Goal: Task Accomplishment & Management: Manage account settings

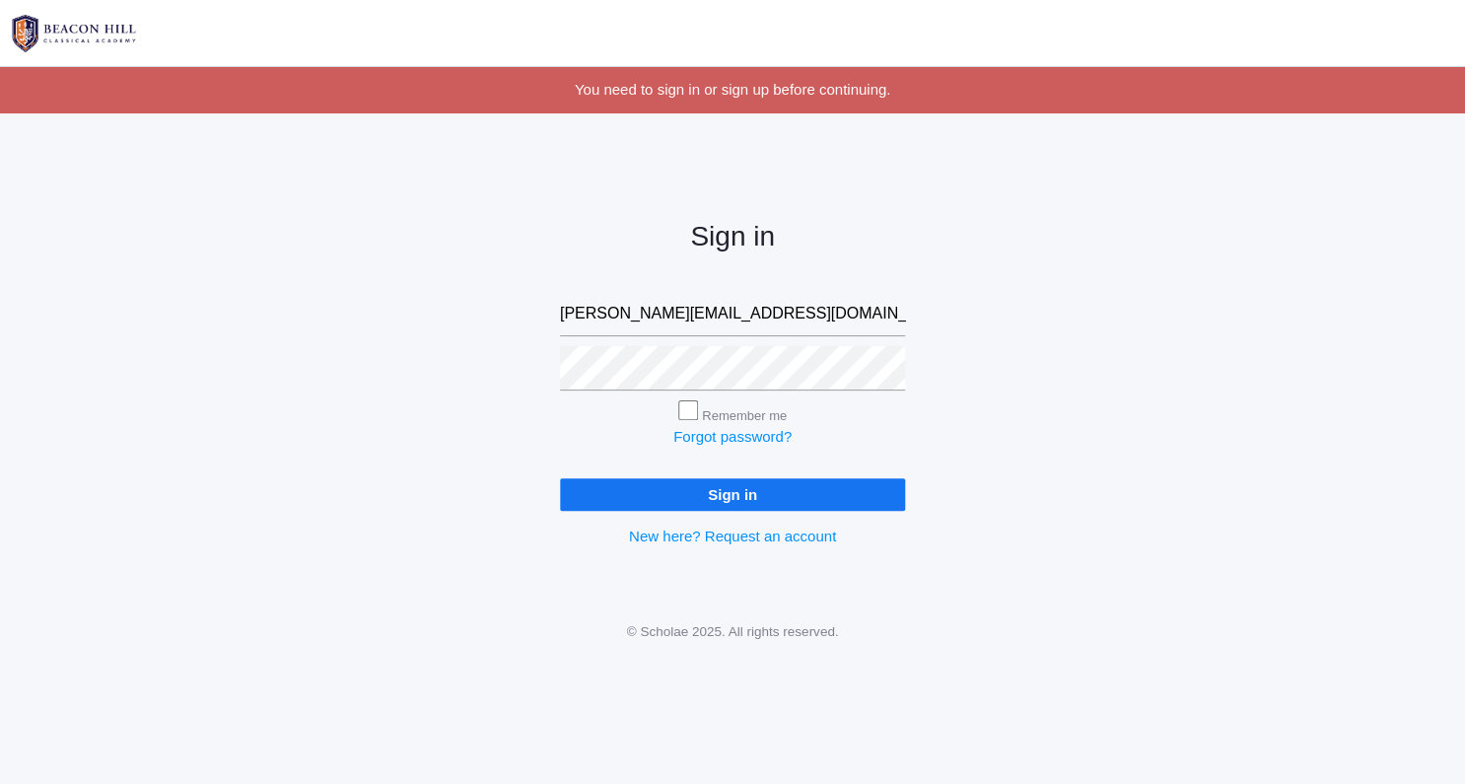
type input "rebecca@beaconhillclassical.org"
click at [839, 505] on input "Sign in" at bounding box center [732, 494] width 345 height 33
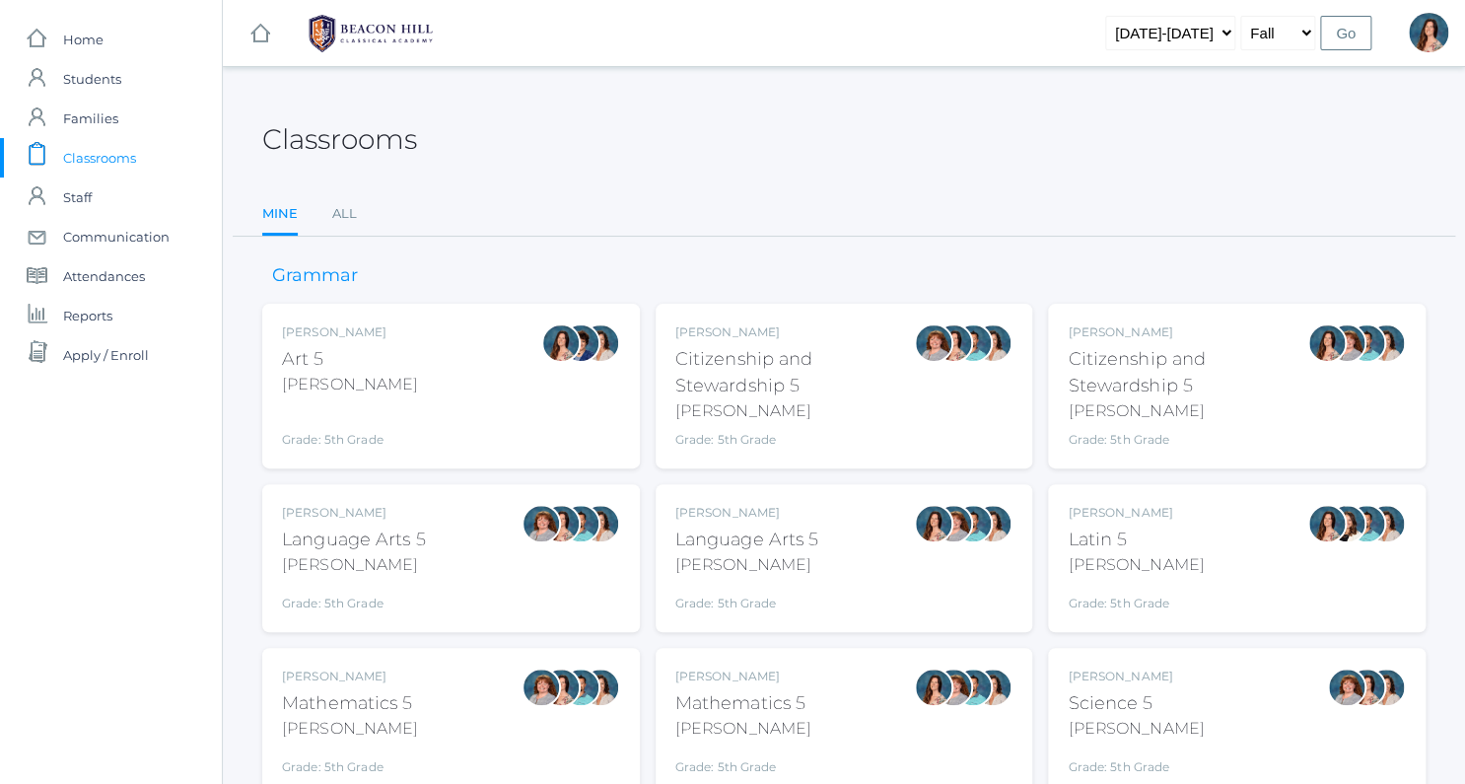
drag, startPoint x: 0, startPoint y: 0, endPoint x: 805, endPoint y: 507, distance: 951.5
click at [829, 505] on div "[PERSON_NAME] Language Arts 5 [PERSON_NAME] Grade: 5th Grade 05LA" at bounding box center [844, 558] width 338 height 108
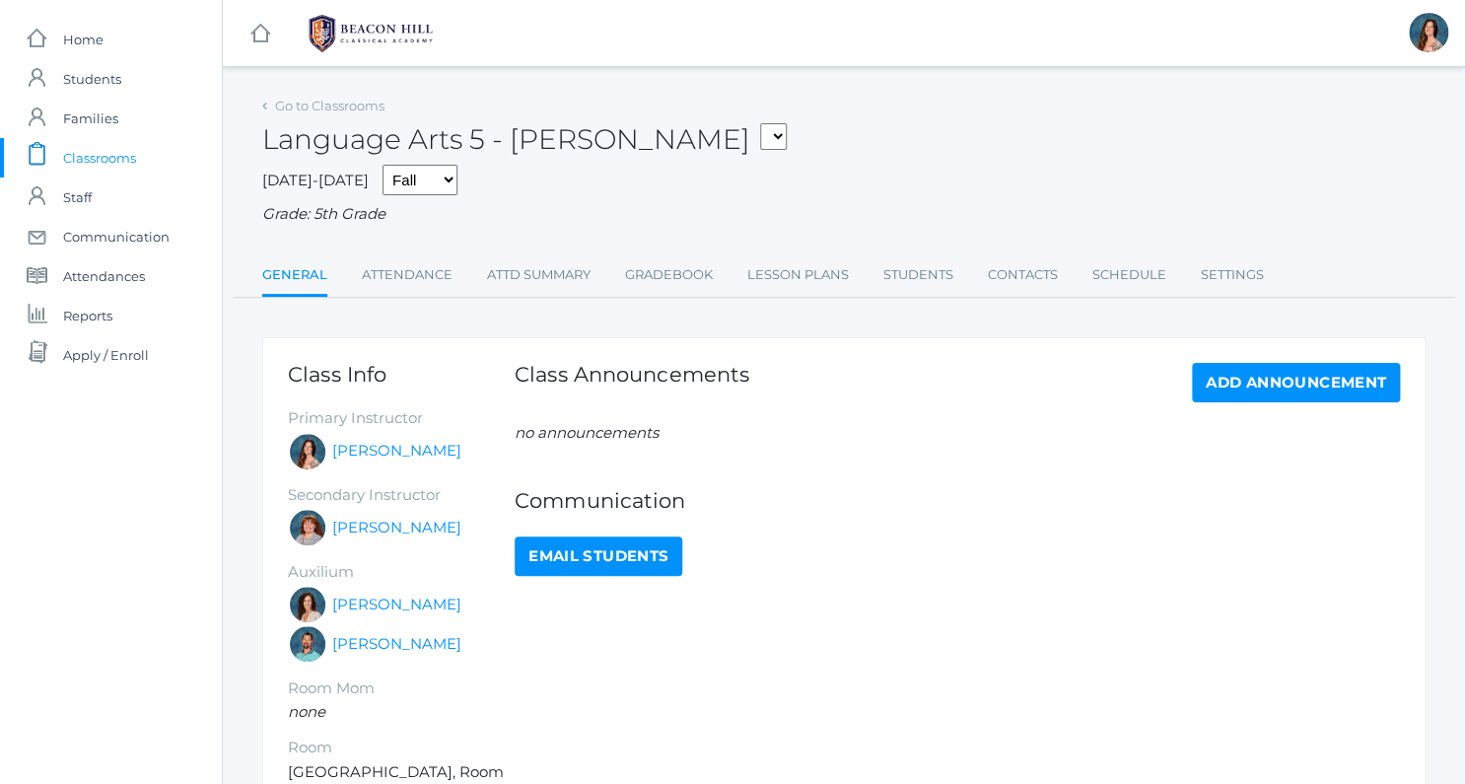
drag, startPoint x: 0, startPoint y: 0, endPoint x: 755, endPoint y: 511, distance: 911.6
click at [730, 521] on div "Communication Email Students" at bounding box center [957, 510] width 885 height 131
drag, startPoint x: 789, startPoint y: 322, endPoint x: 741, endPoint y: 320, distance: 47.4
click at [741, 320] on div "Go to Classrooms Language Arts 5 - Salazar 05ART - Art 5 Salazar 05CITIZEN - Ci…" at bounding box center [843, 501] width 1163 height 818
drag, startPoint x: 545, startPoint y: 304, endPoint x: 442, endPoint y: 304, distance: 103.5
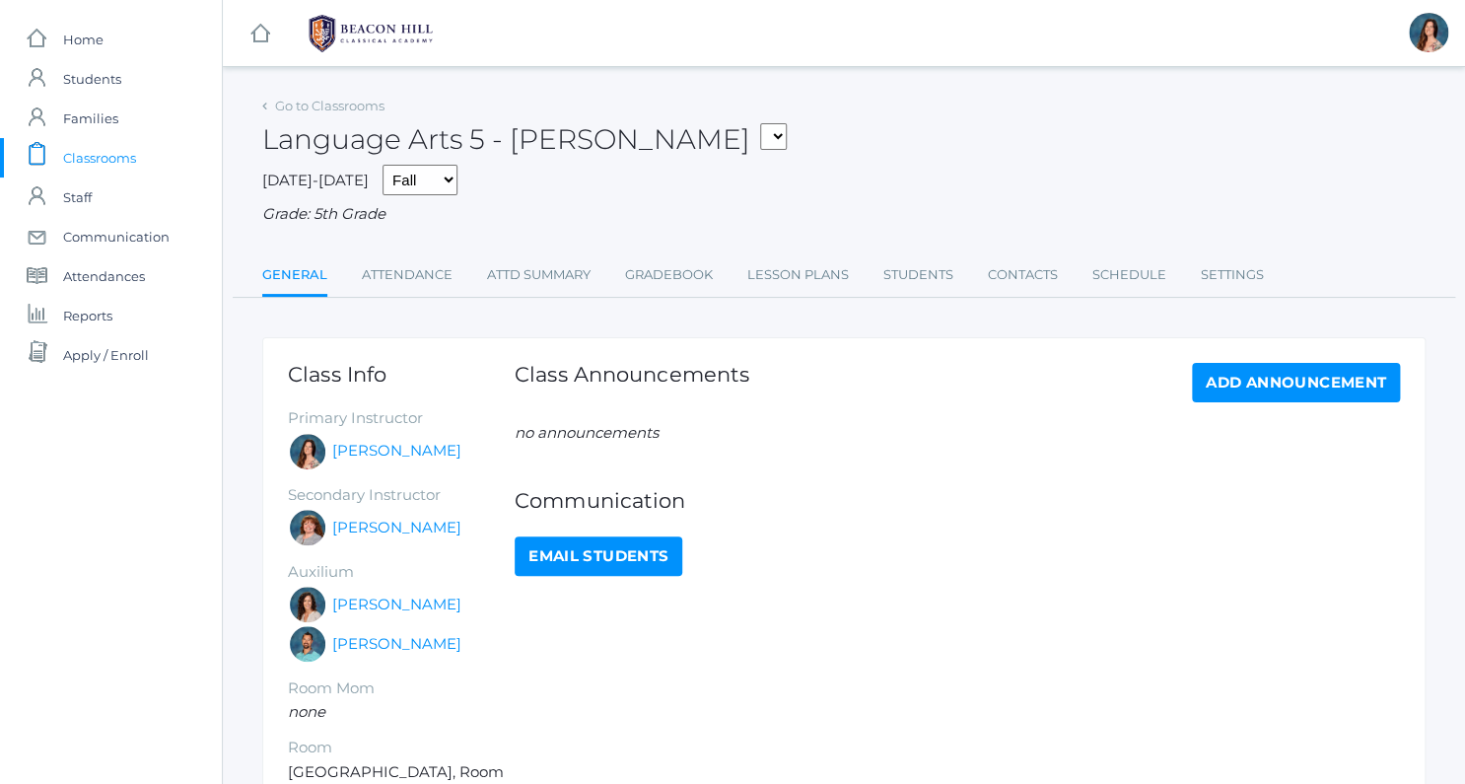
click at [442, 304] on div "Go to Classrooms Language Arts 5 - Salazar 05ART - Art 5 Salazar 05CITIZEN - Ci…" at bounding box center [843, 501] width 1163 height 818
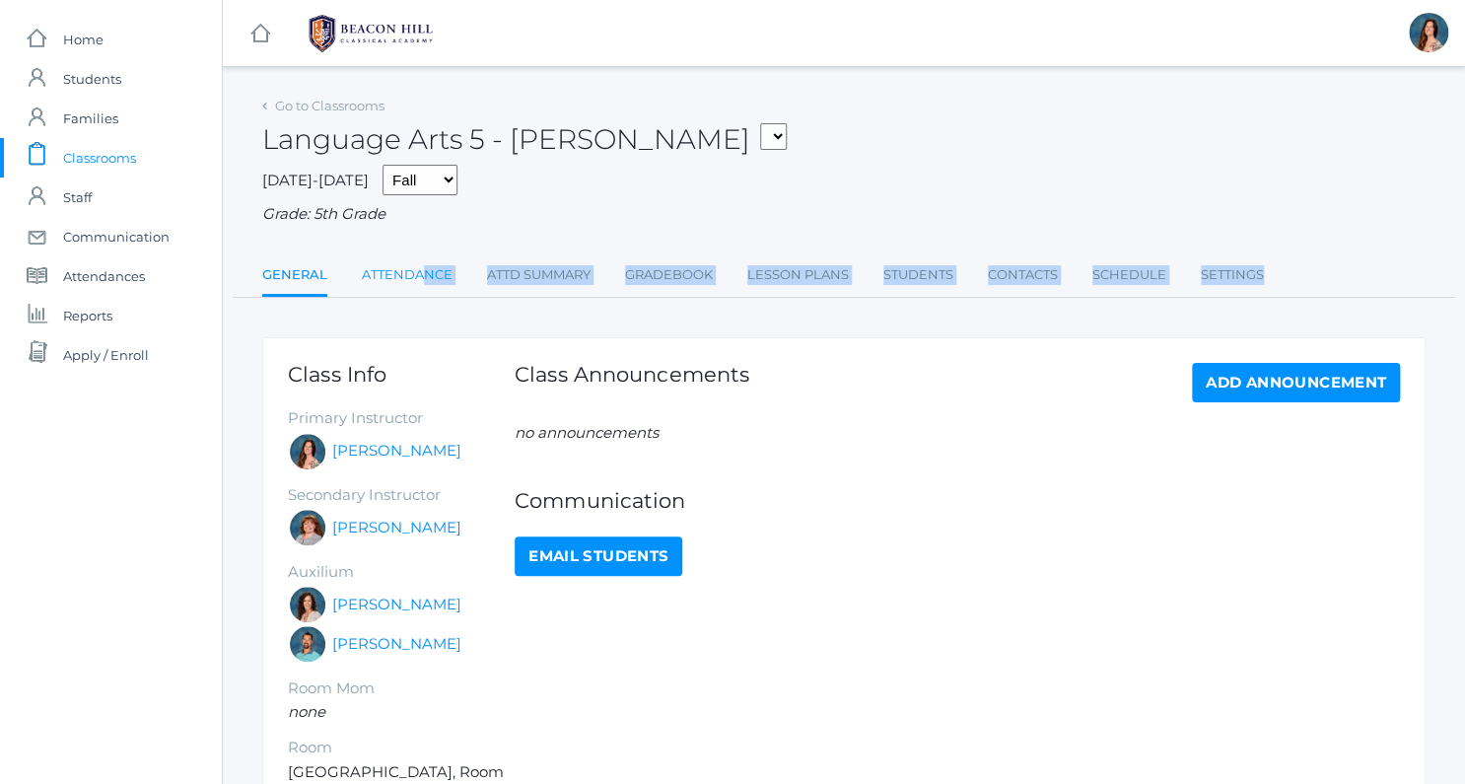
drag, startPoint x: 442, startPoint y: 304, endPoint x: 424, endPoint y: 274, distance: 34.5
click at [424, 274] on div "Go to Classrooms Language Arts 5 - Salazar 05ART - Art 5 Salazar 05CITIZEN - Ci…" at bounding box center [843, 501] width 1163 height 818
click at [424, 274] on link "Attendance" at bounding box center [407, 274] width 91 height 39
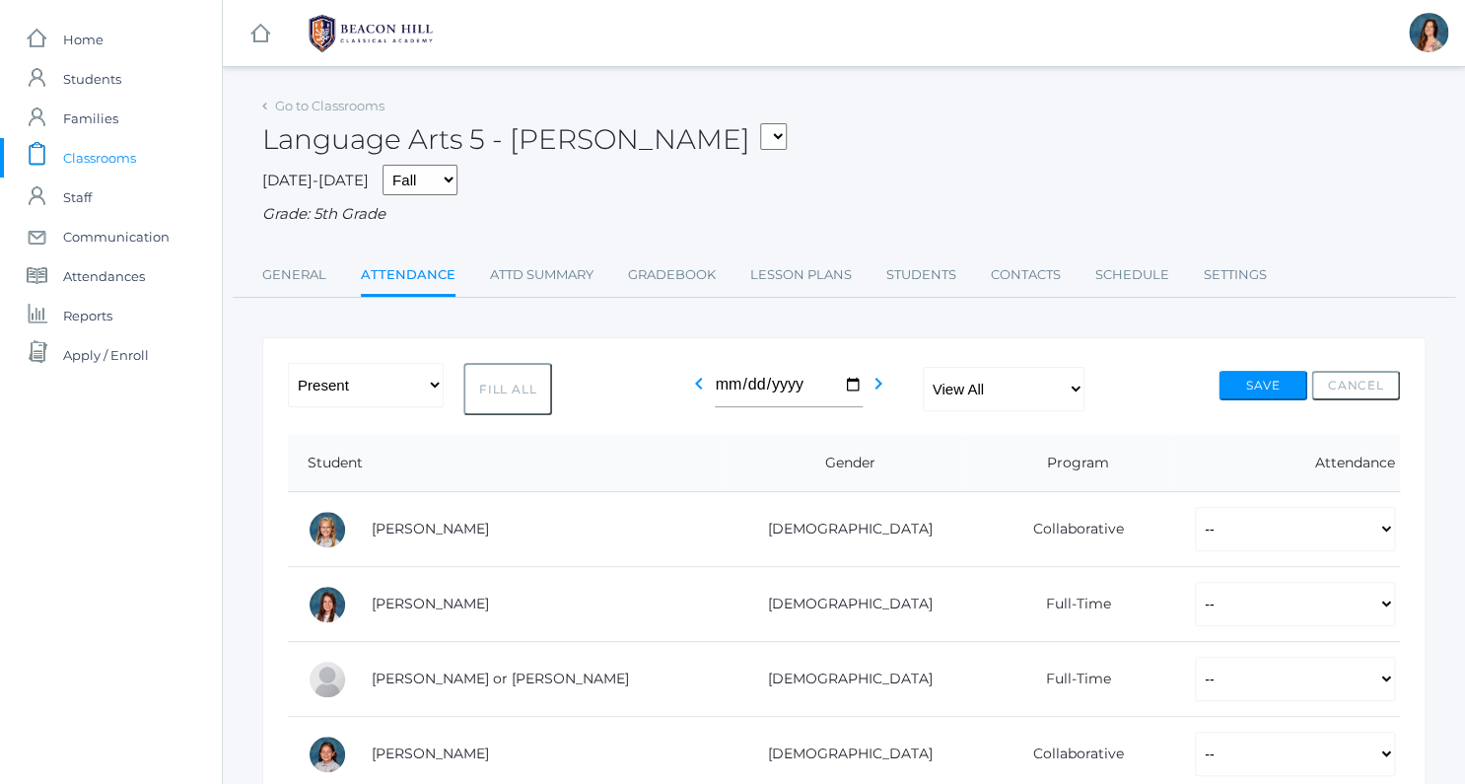
drag, startPoint x: 478, startPoint y: 318, endPoint x: 479, endPoint y: 333, distance: 14.8
click at [500, 397] on button "Fill All" at bounding box center [507, 389] width 89 height 52
select select "P"
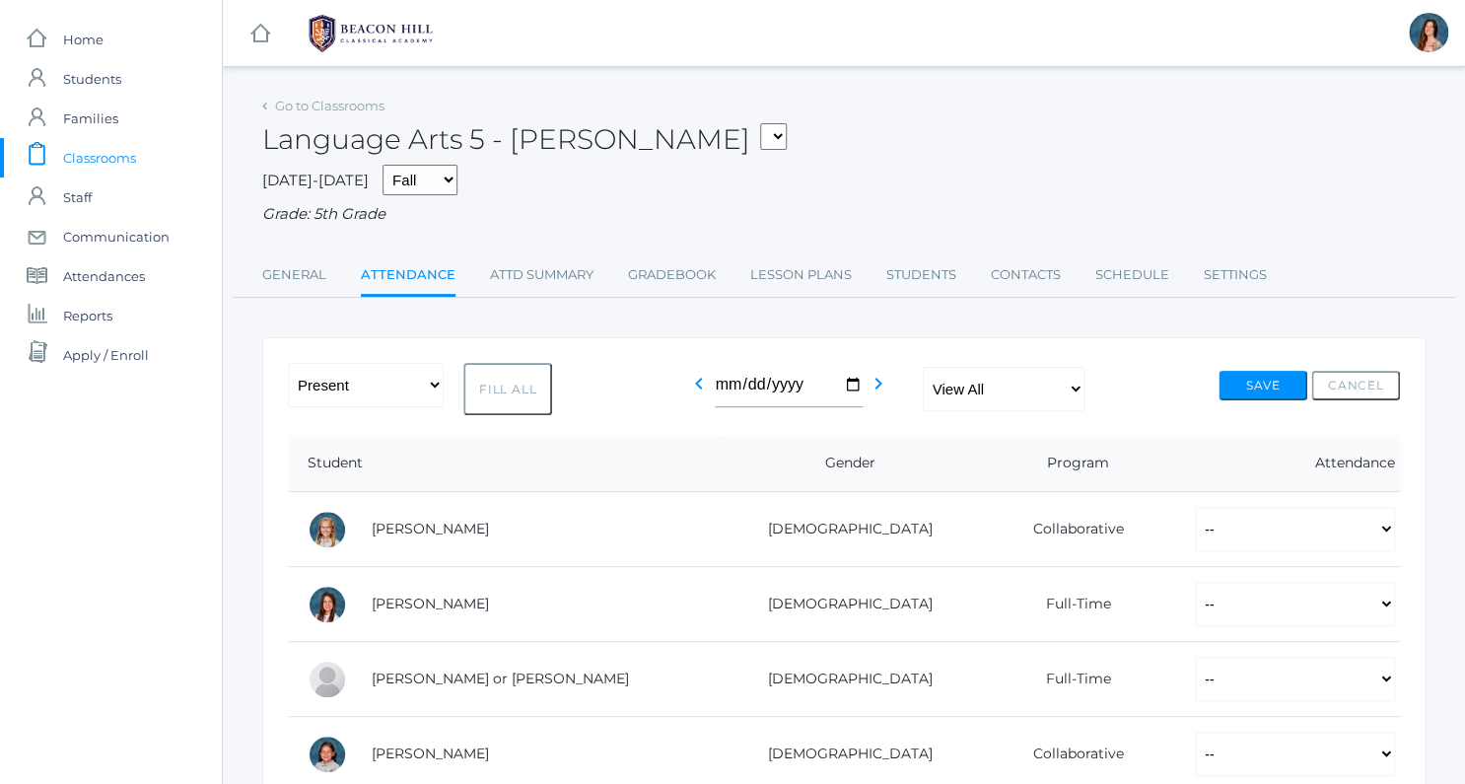
select select "P"
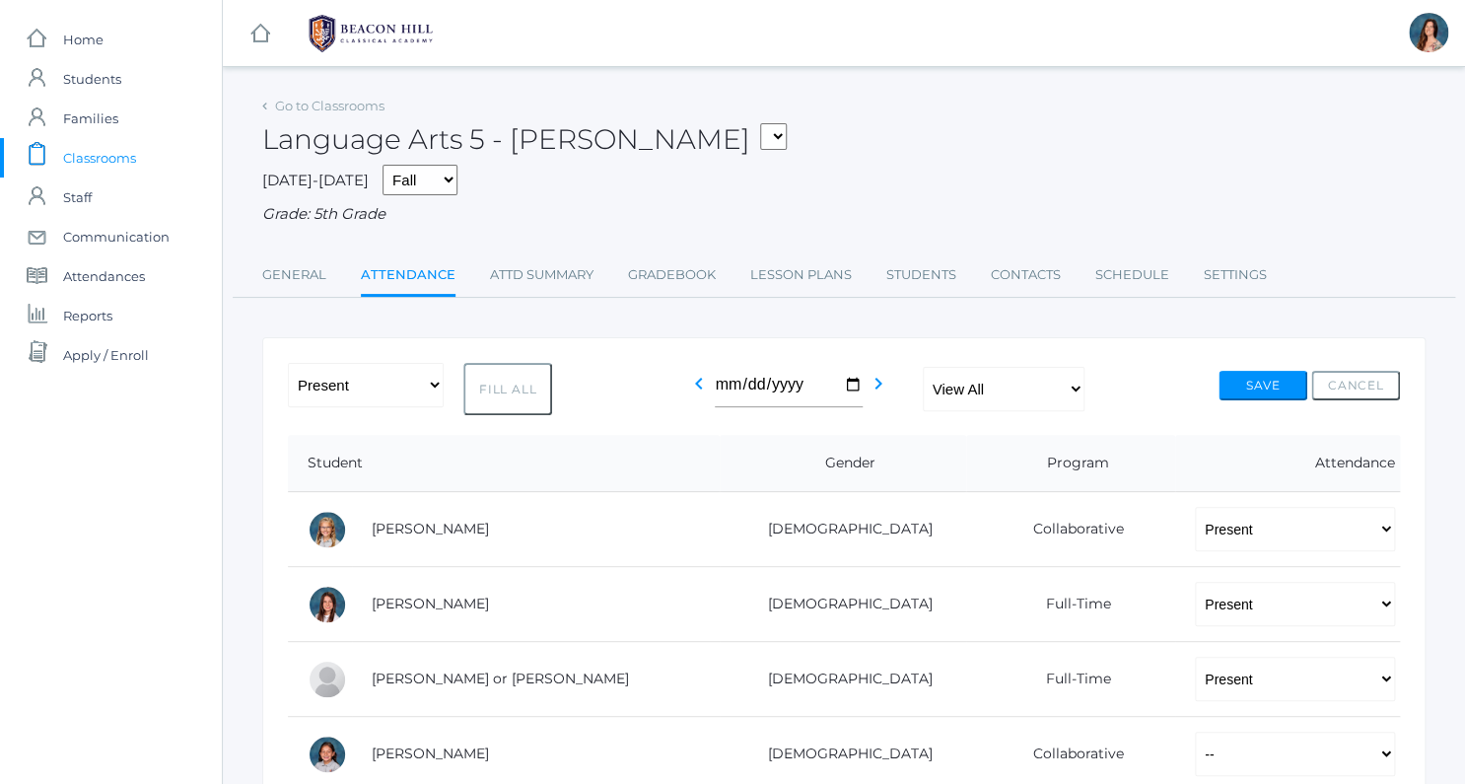
select select "P"
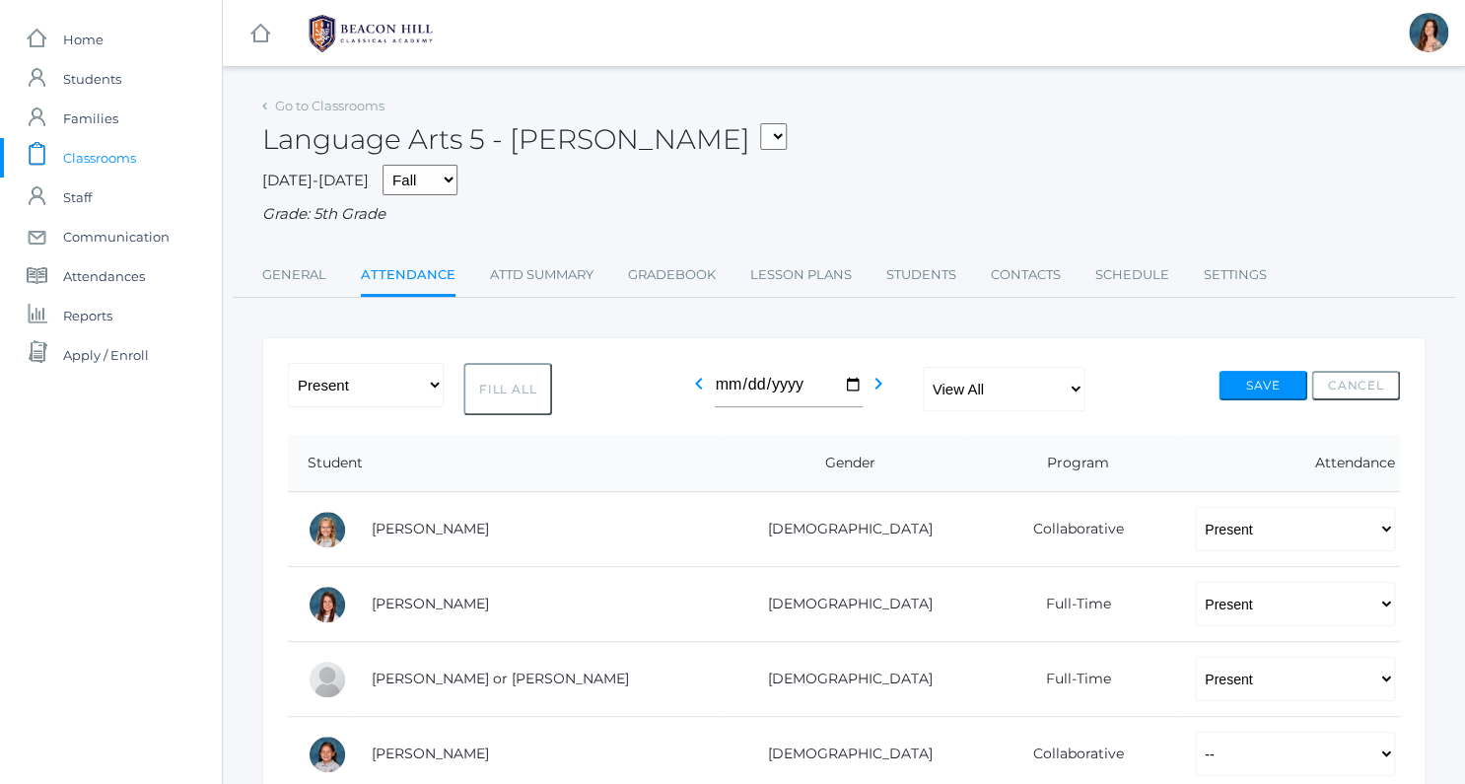
select select "P"
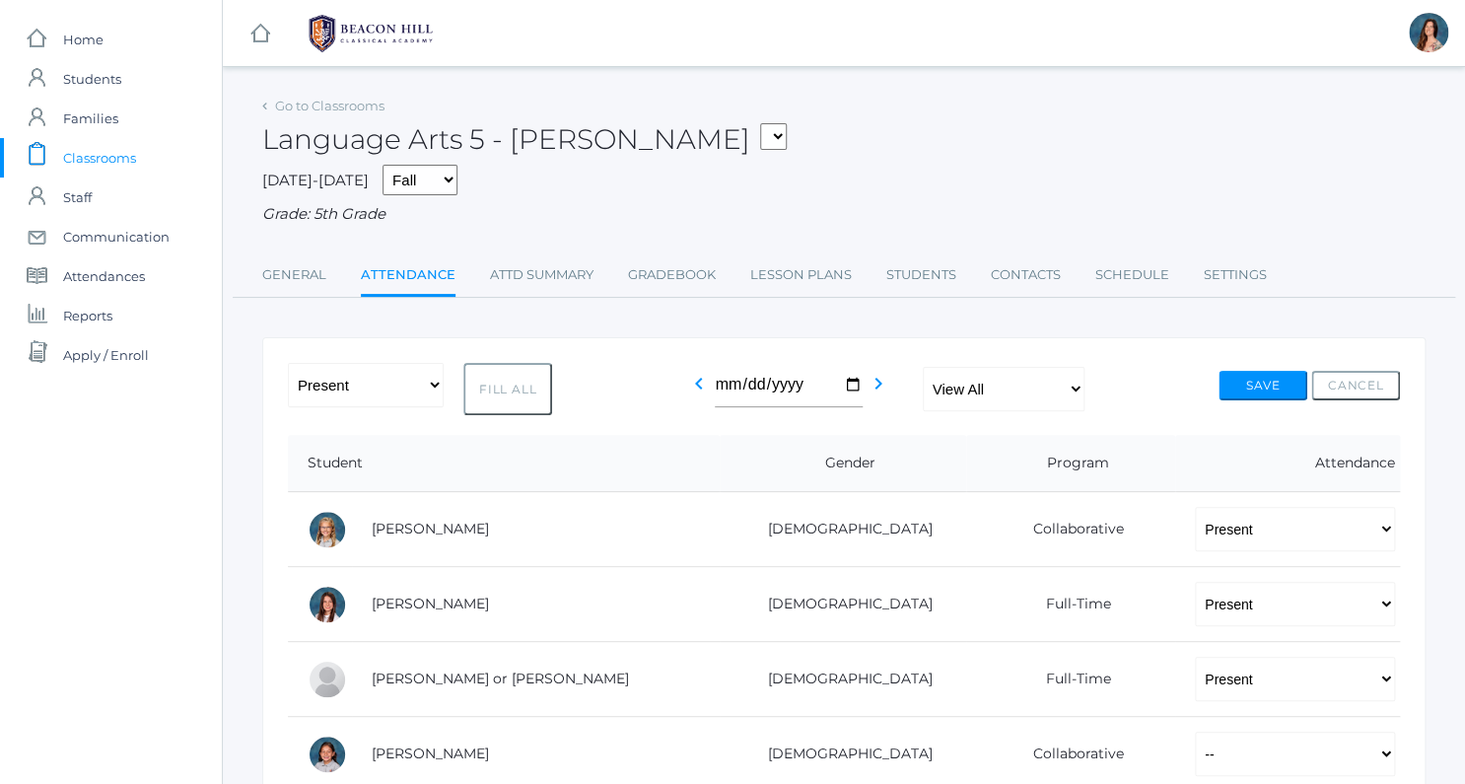
select select "P"
click at [1240, 383] on button "Save" at bounding box center [1262, 386] width 89 height 30
